Goal: Transaction & Acquisition: Subscribe to service/newsletter

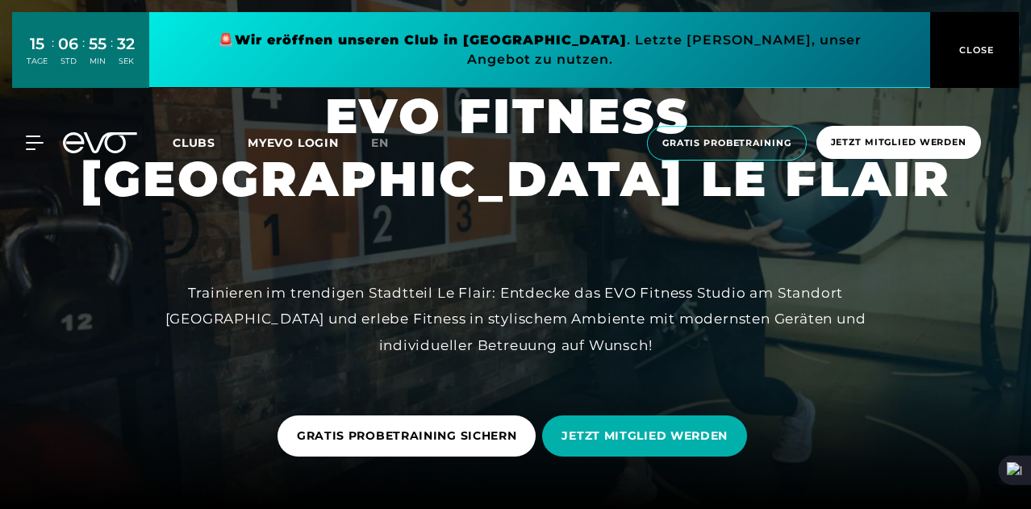
click at [624, 408] on link "JETZT MITGLIED WERDEN" at bounding box center [647, 435] width 211 height 65
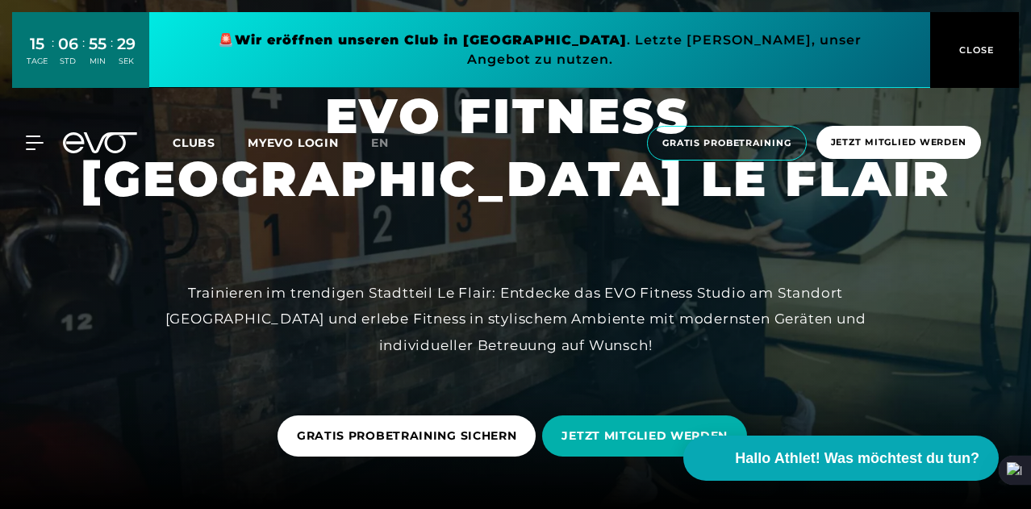
click at [652, 398] on div at bounding box center [515, 254] width 1031 height 509
click at [634, 423] on span "JETZT MITGLIED WERDEN" at bounding box center [644, 435] width 205 height 41
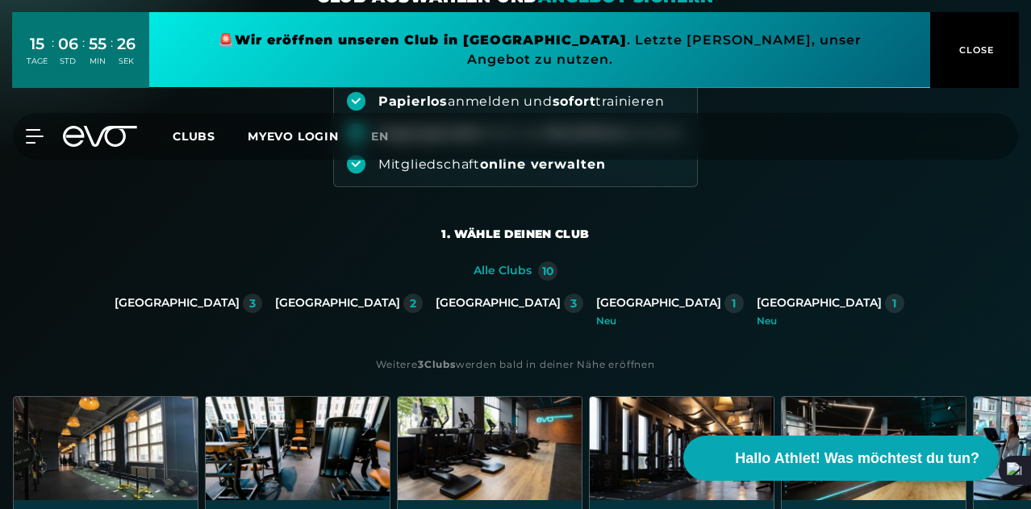
scroll to position [286, 0]
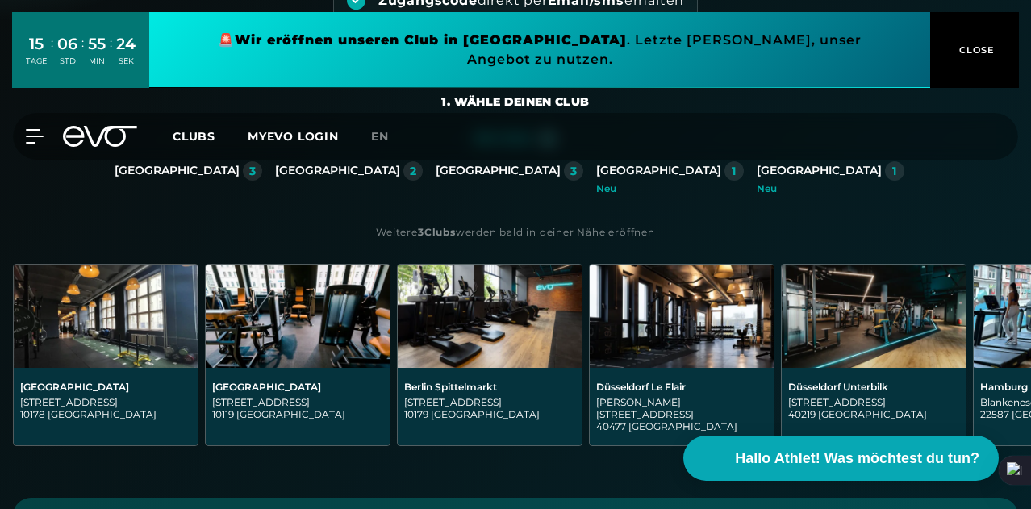
click at [275, 178] on div "[GEOGRAPHIC_DATA]" at bounding box center [337, 171] width 125 height 15
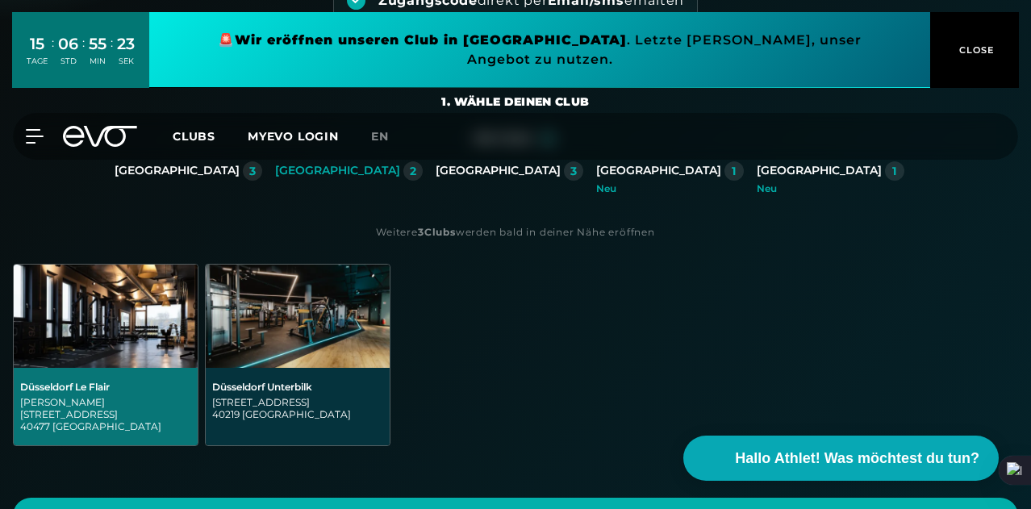
click at [198, 313] on div "[GEOGRAPHIC_DATA] Le Flair [PERSON_NAME][STREET_ADDRESS]" at bounding box center [106, 355] width 186 height 182
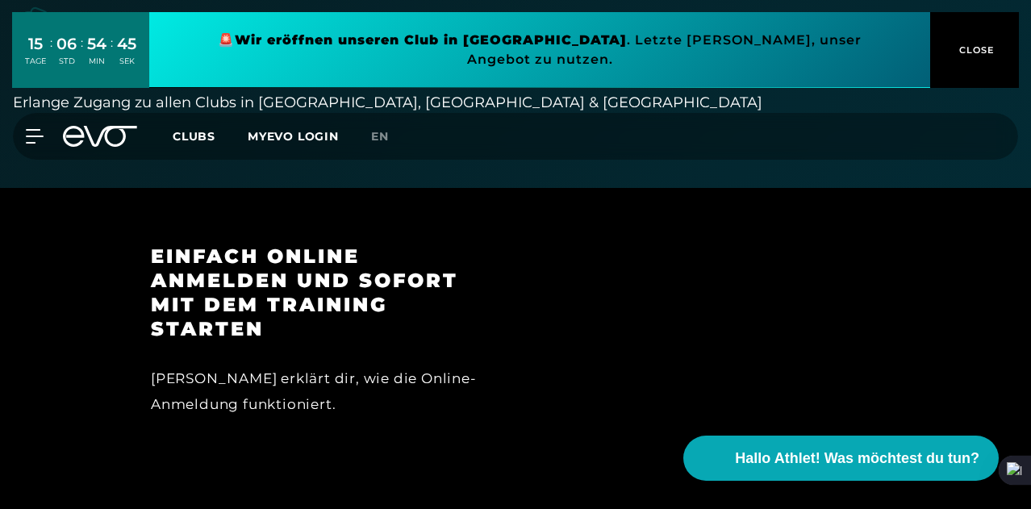
scroll to position [2417, 0]
